Goal: Use online tool/utility: Utilize a website feature to perform a specific function

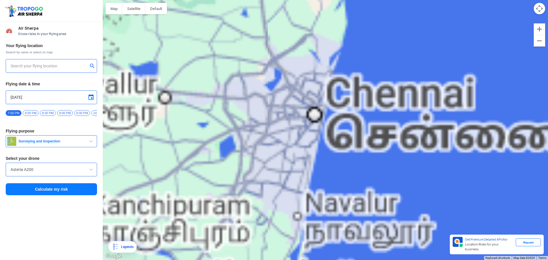
drag, startPoint x: 216, startPoint y: 95, endPoint x: 375, endPoint y: 262, distance: 230.1
click at [375, 260] on html "Location Risk Score Air Sherpa Know risks in your flying area Your flying locat…" at bounding box center [274, 130] width 548 height 260
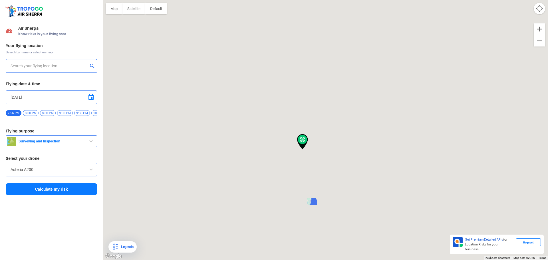
type input "[STREET_ADDRESS]"
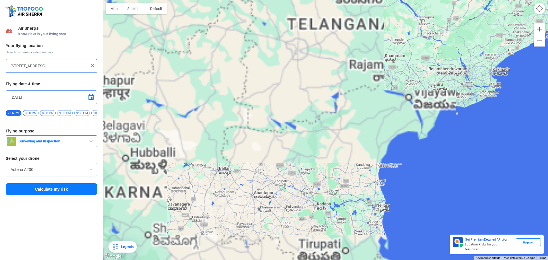
drag, startPoint x: 399, startPoint y: 111, endPoint x: 445, endPoint y: 60, distance: 68.4
click at [445, 60] on div at bounding box center [326, 130] width 446 height 260
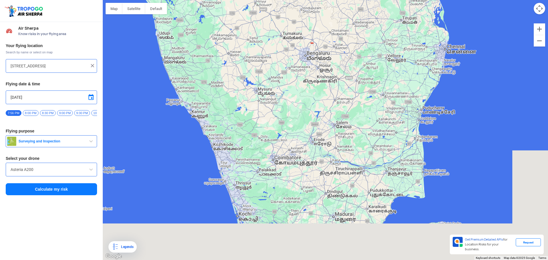
drag, startPoint x: 467, startPoint y: 94, endPoint x: 288, endPoint y: 87, distance: 179.5
click at [288, 87] on div at bounding box center [326, 130] width 446 height 260
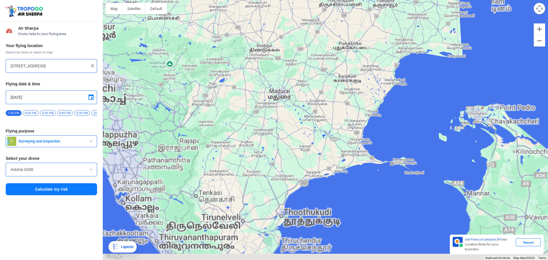
drag, startPoint x: 416, startPoint y: 222, endPoint x: 420, endPoint y: 104, distance: 117.8
click at [420, 104] on div at bounding box center [326, 130] width 446 height 260
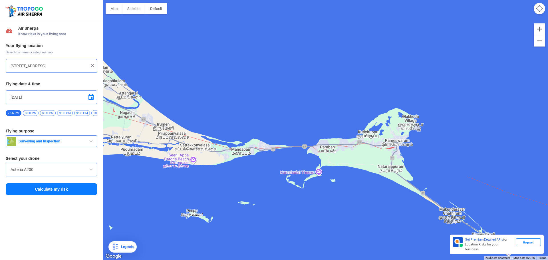
click at [92, 99] on span at bounding box center [91, 97] width 7 height 7
click at [59, 138] on span "23" at bounding box center [58, 139] width 7 height 7
type input "[DATE]"
drag, startPoint x: 89, startPoint y: 116, endPoint x: 86, endPoint y: 121, distance: 6.4
click at [44, 117] on div "12:00 AM 12:30 AM 1:00 AM 1:30 AM 2:00 AM 2:30 AM 3:00 AM 3:30 AM 4:00 AM 4:30 …" at bounding box center [51, 115] width 91 height 10
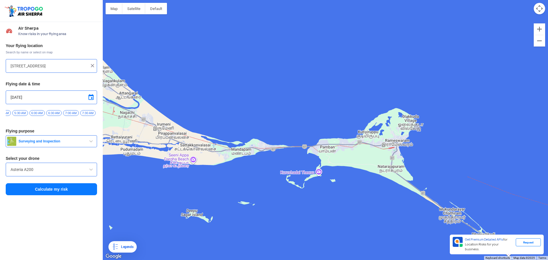
scroll to position [0, 197]
drag, startPoint x: 33, startPoint y: 123, endPoint x: 37, endPoint y: 123, distance: 4.0
click at [37, 123] on div "Your flying location Search by name or select on map [STREET_ADDRESS] Flying da…" at bounding box center [51, 119] width 103 height 159
click at [73, 115] on span "7:30 AM" at bounding box center [74, 113] width 15 height 6
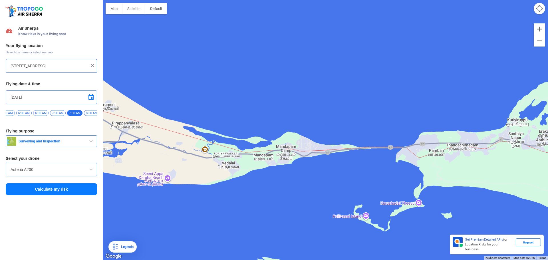
click at [279, 160] on div at bounding box center [326, 130] width 446 height 260
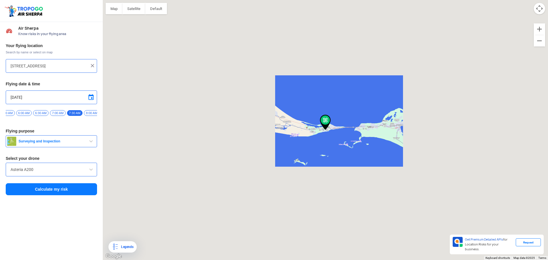
click at [360, 131] on div at bounding box center [326, 130] width 446 height 260
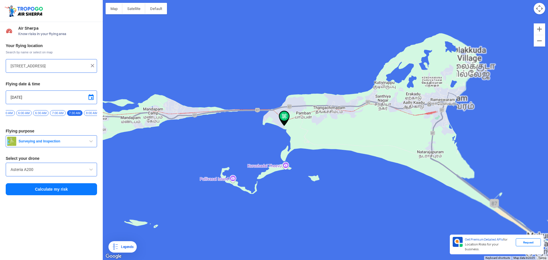
click at [432, 115] on div at bounding box center [326, 130] width 446 height 260
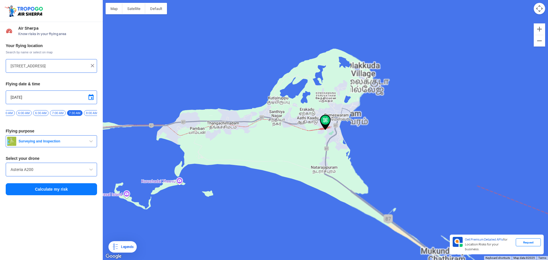
click at [336, 169] on div at bounding box center [326, 130] width 446 height 260
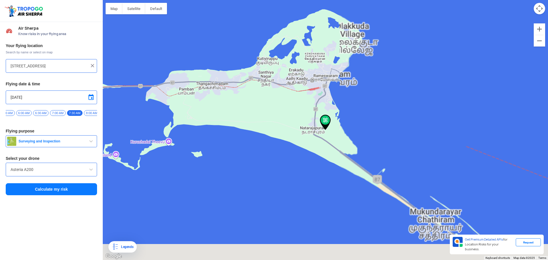
click at [323, 118] on img at bounding box center [325, 122] width 11 height 15
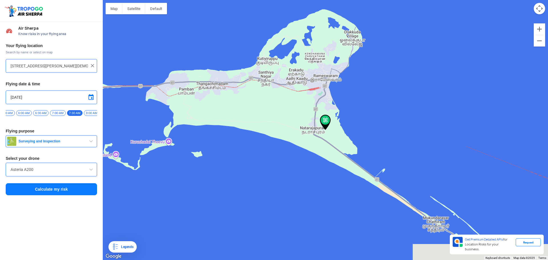
type input "[GEOGRAPHIC_DATA], [GEOGRAPHIC_DATA], [GEOGRAPHIC_DATA]"
click at [88, 145] on span "button" at bounding box center [91, 141] width 7 height 7
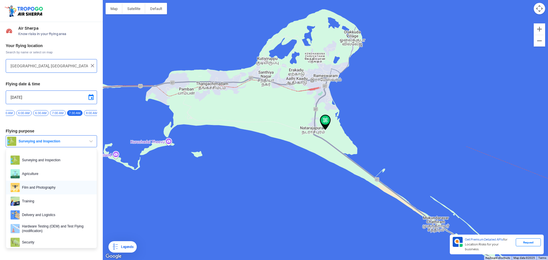
click at [46, 189] on span "Film and Photography" at bounding box center [56, 187] width 73 height 9
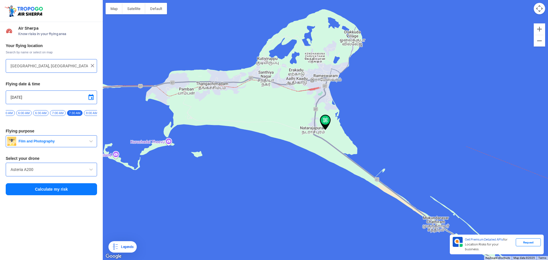
click at [92, 172] on span at bounding box center [91, 169] width 7 height 7
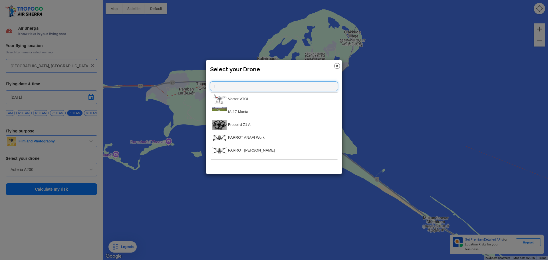
type input "i"
click at [372, 60] on modal-container "Select your Drone i Vector VTOL IA-17 Manta Freebird Z1 A PARROT ANAFI Work PAR…" at bounding box center [274, 130] width 548 height 260
